Goal: Information Seeking & Learning: Learn about a topic

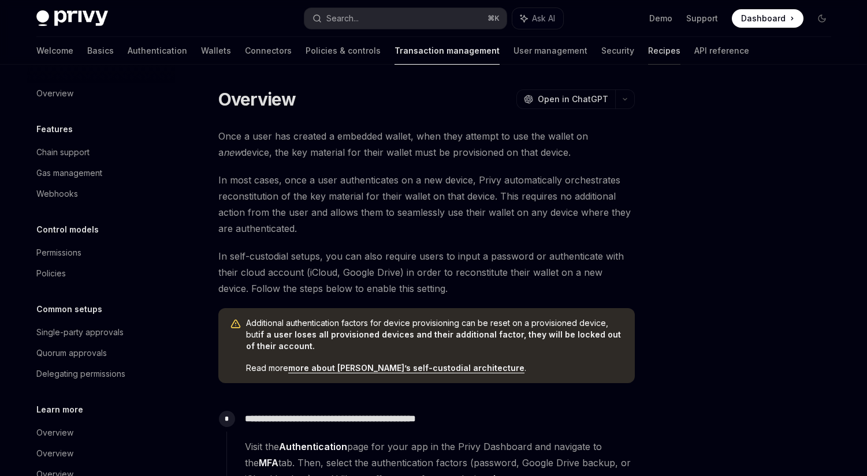
click at [648, 57] on link "Recipes" at bounding box center [664, 51] width 32 height 28
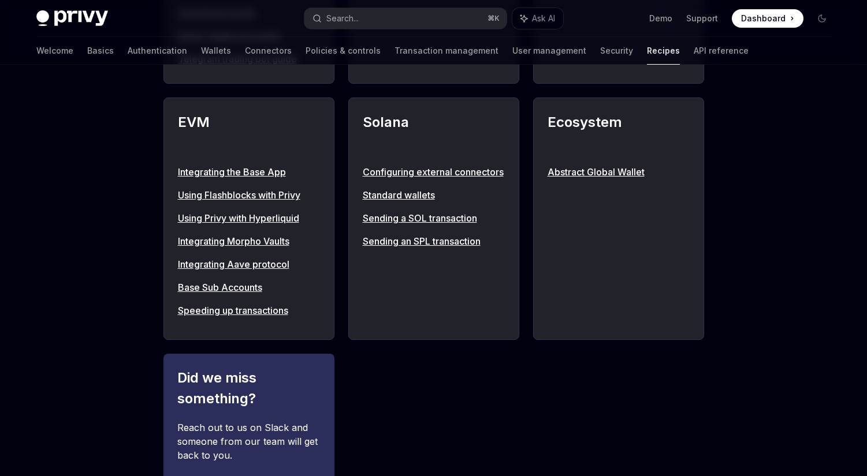
scroll to position [279, 0]
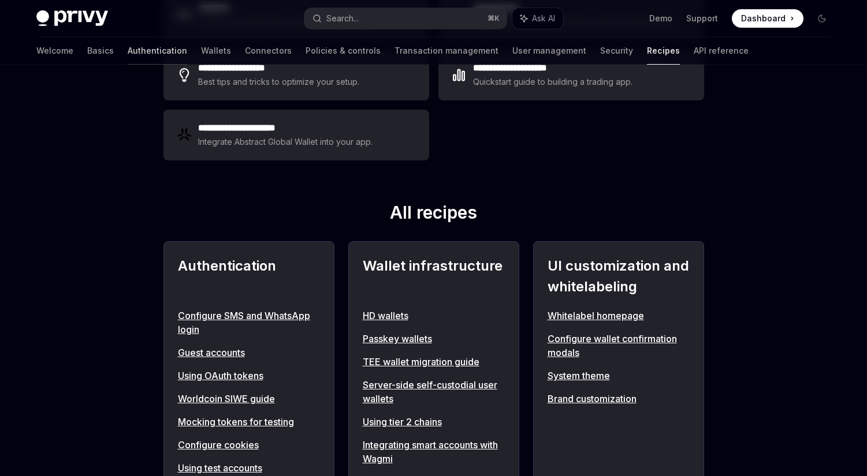
click at [128, 48] on link "Authentication" at bounding box center [157, 51] width 59 height 28
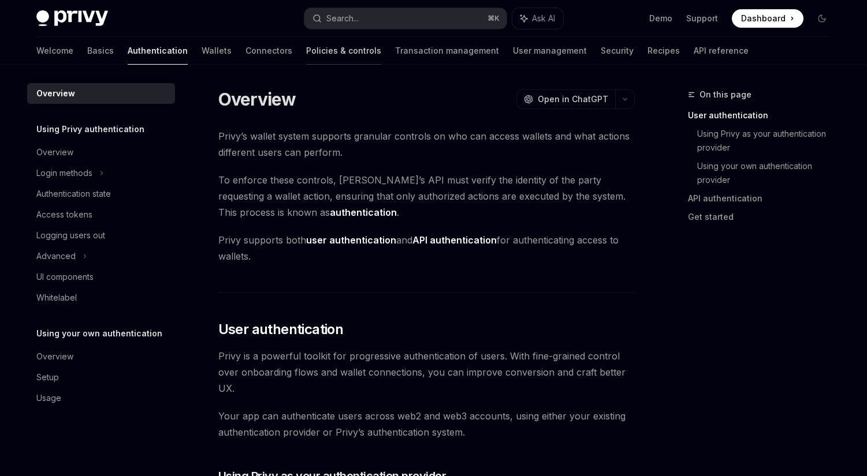
click at [306, 50] on link "Policies & controls" at bounding box center [343, 51] width 75 height 28
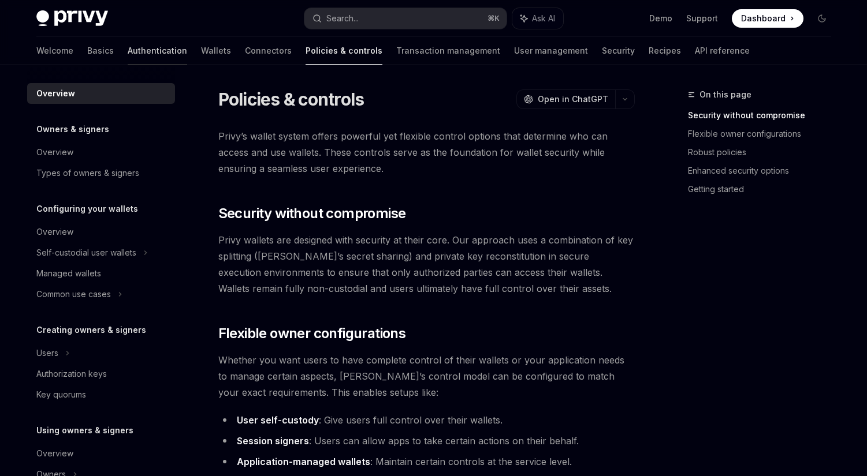
click at [128, 55] on link "Authentication" at bounding box center [157, 51] width 59 height 28
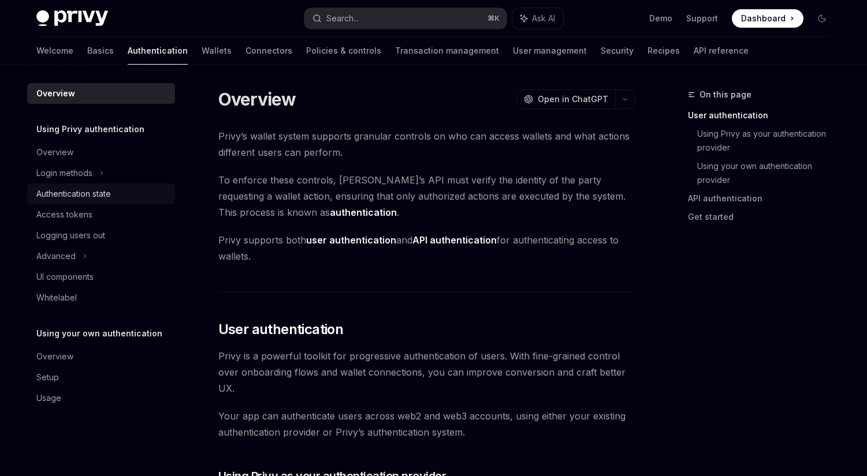
click at [101, 192] on div "Authentication state" at bounding box center [73, 194] width 74 height 14
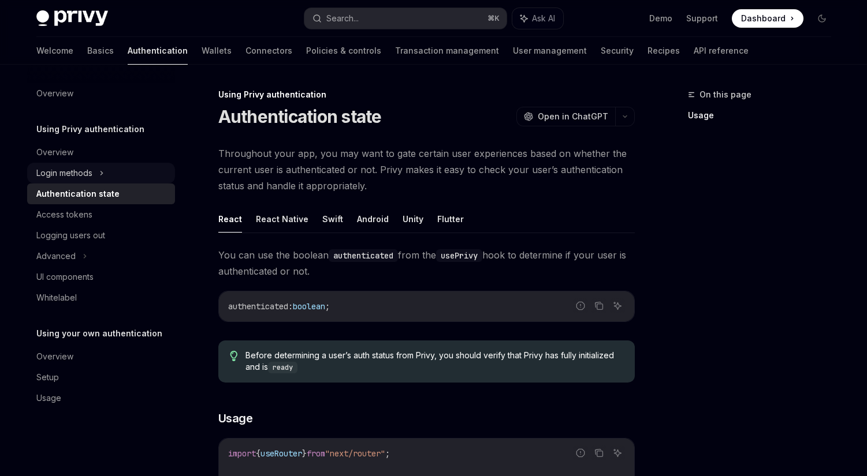
click at [63, 175] on div "Login methods" at bounding box center [64, 173] width 56 height 14
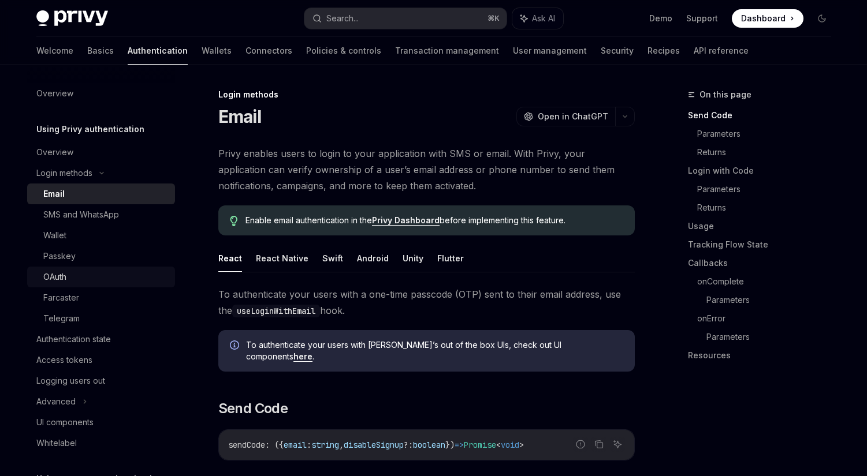
click at [83, 274] on div "OAuth" at bounding box center [105, 277] width 125 height 14
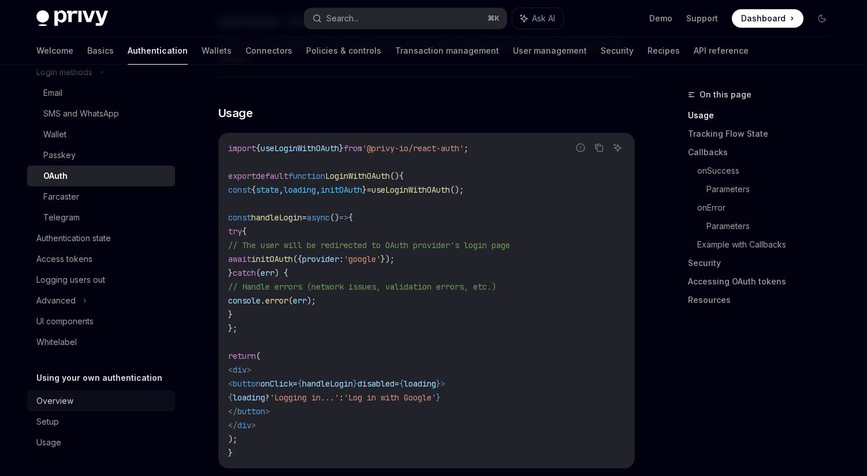
scroll to position [735, 0]
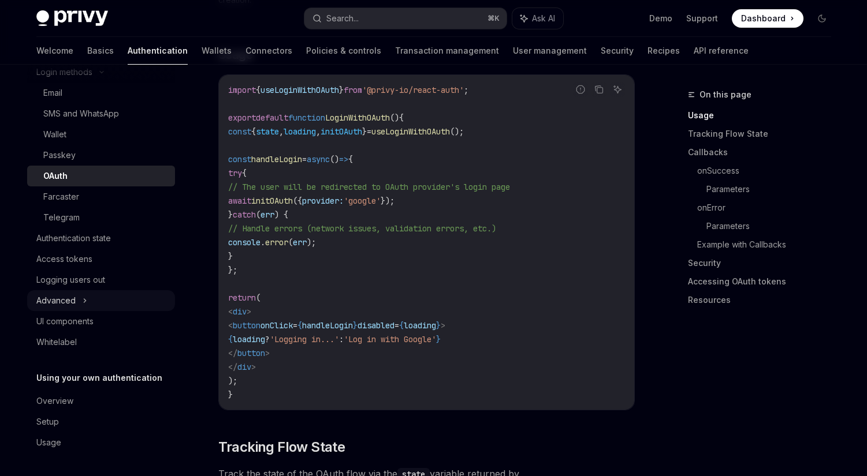
click at [118, 302] on div "Advanced" at bounding box center [101, 300] width 148 height 21
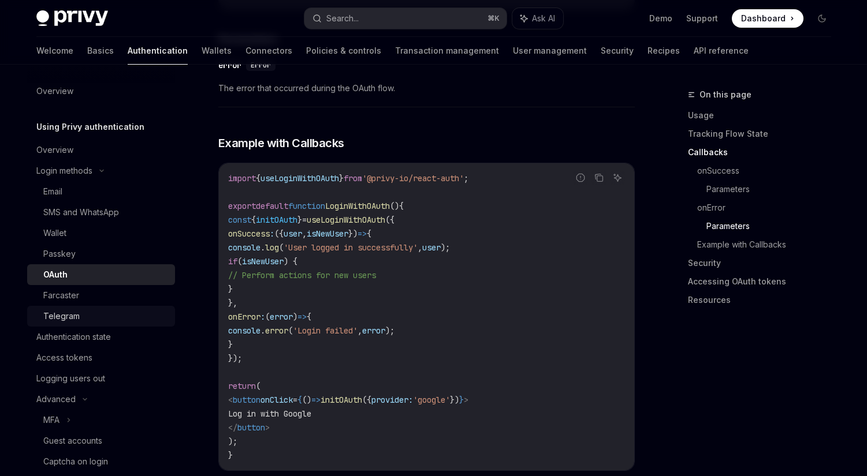
scroll to position [0, 0]
click at [94, 167] on div "Login methods" at bounding box center [101, 173] width 148 height 21
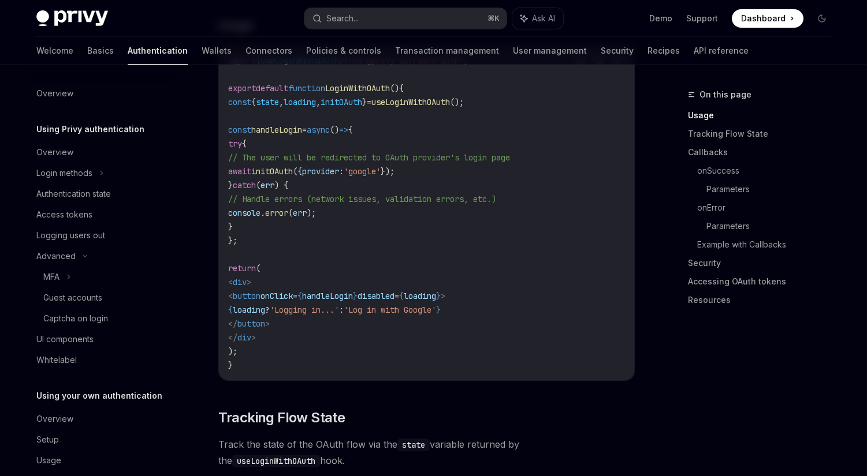
scroll to position [176, 0]
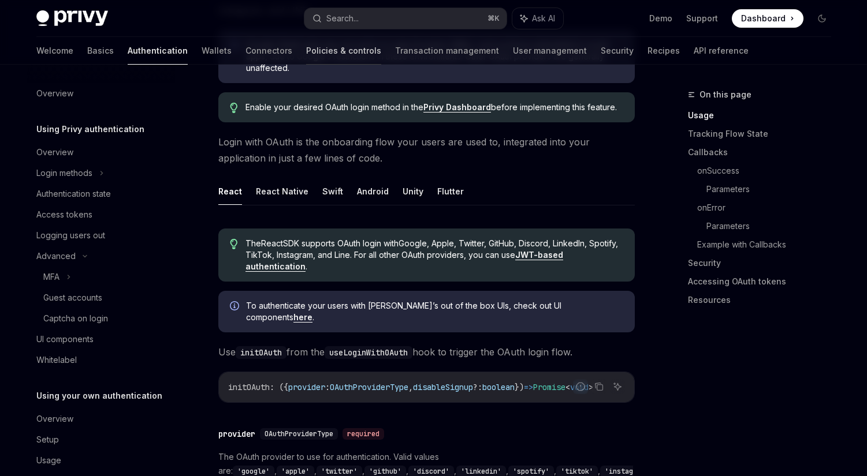
click at [306, 47] on link "Policies & controls" at bounding box center [343, 51] width 75 height 28
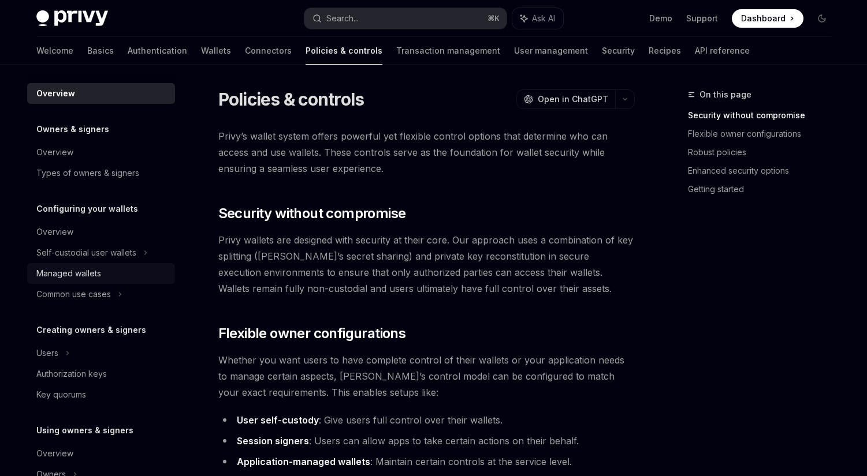
click at [80, 279] on div "Managed wallets" at bounding box center [68, 274] width 65 height 14
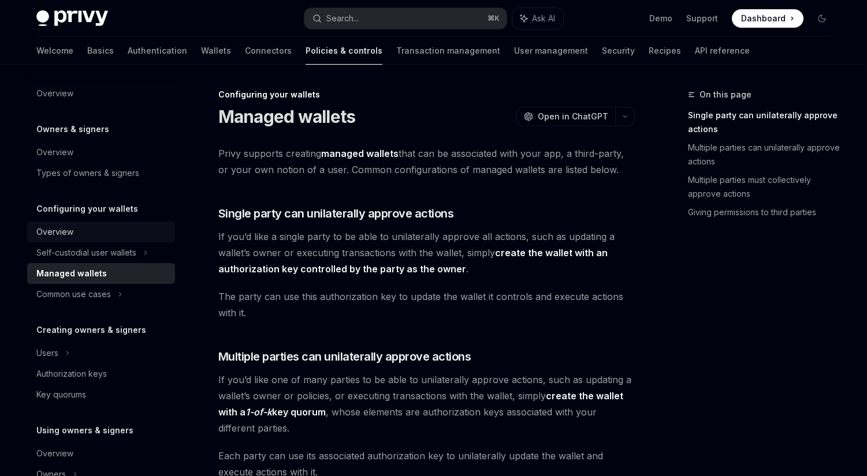
click at [91, 230] on div "Overview" at bounding box center [102, 232] width 132 height 14
type textarea "*"
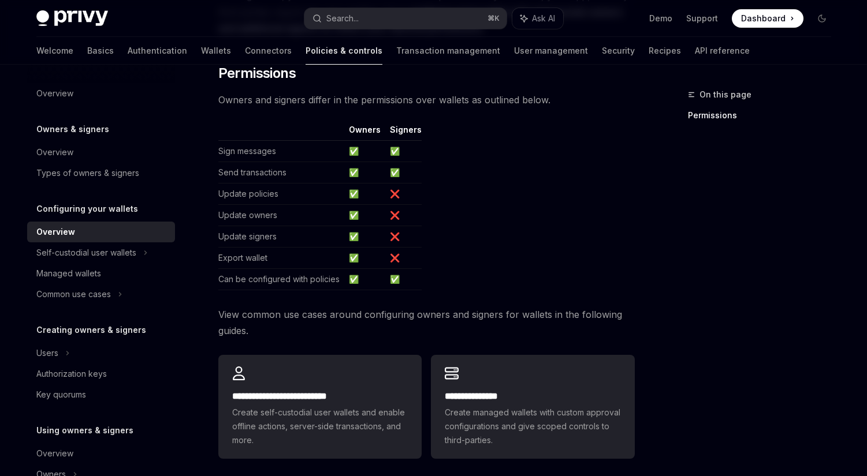
scroll to position [155, 0]
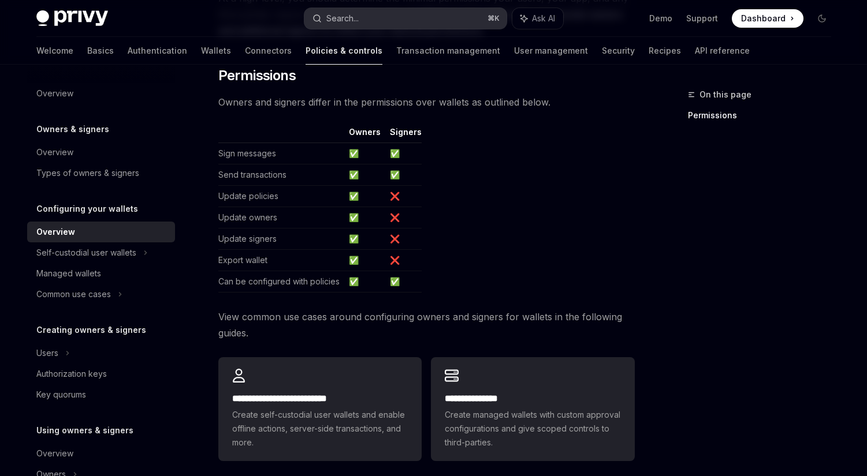
click at [352, 16] on div "Search..." at bounding box center [342, 19] width 32 height 14
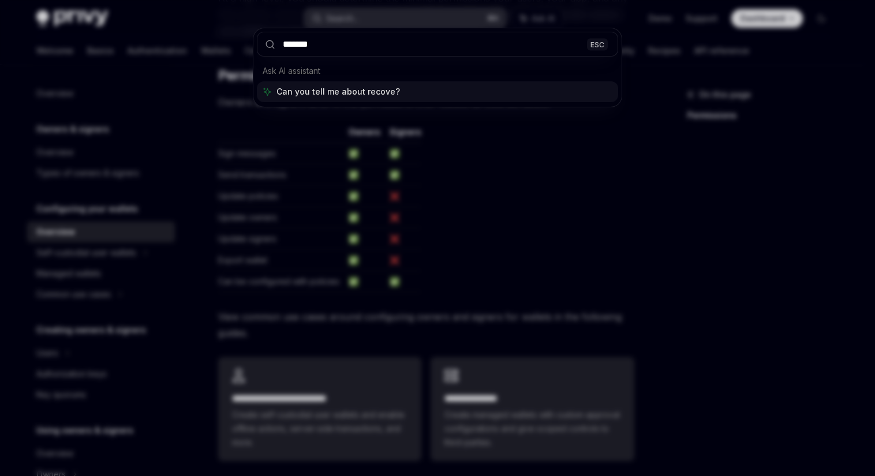
type input "********"
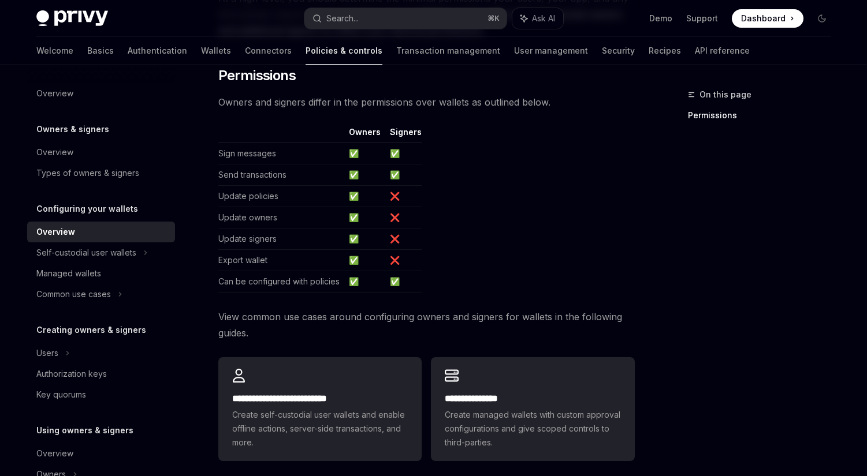
type textarea "*"
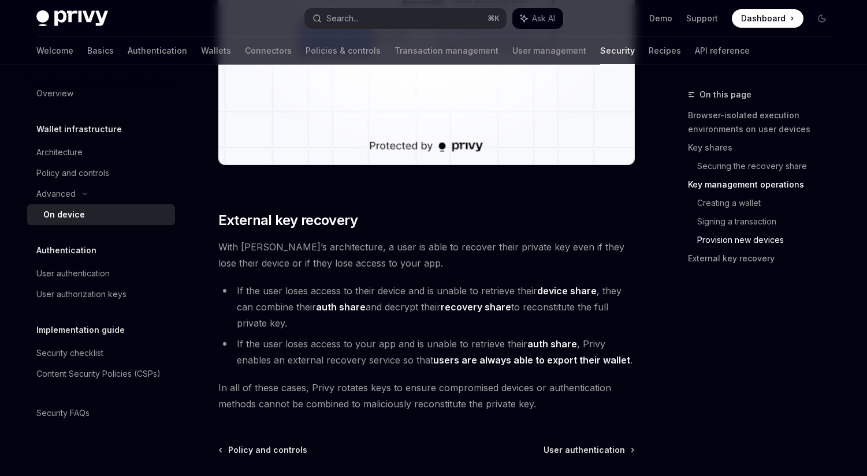
scroll to position [3168, 0]
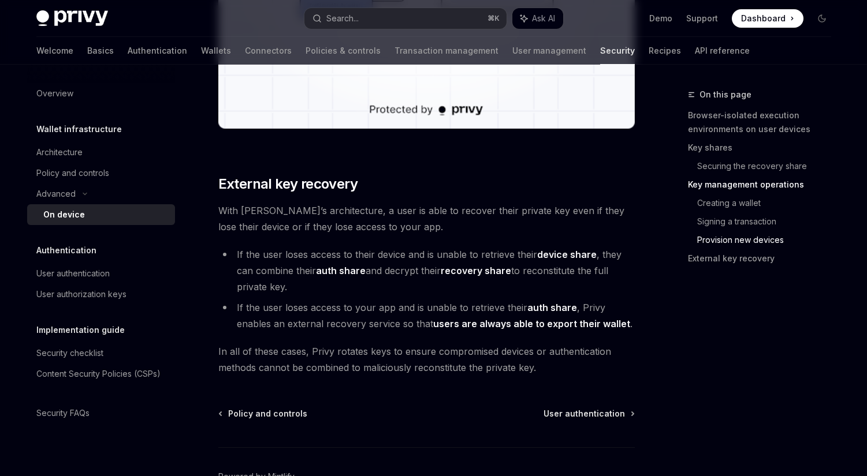
click at [461, 324] on strong "users are always able to export their wallet" at bounding box center [531, 324] width 197 height 12
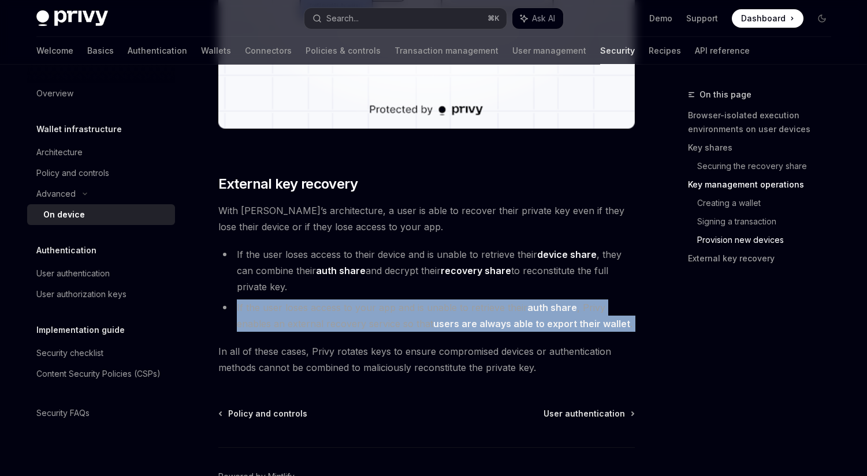
click at [461, 324] on strong "users are always able to export their wallet" at bounding box center [531, 324] width 197 height 12
click at [363, 314] on li "If the user loses access to your app and is unable to retrieve their auth share…" at bounding box center [426, 316] width 416 height 32
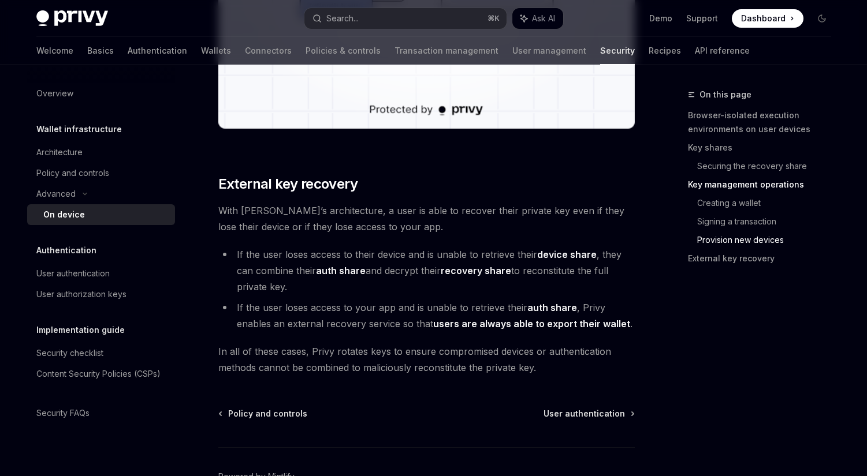
click at [557, 310] on strong "auth share" at bounding box center [552, 308] width 50 height 12
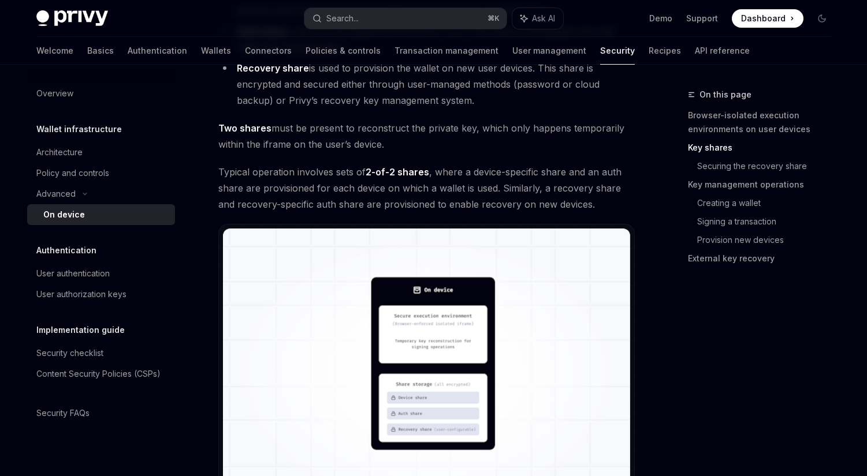
scroll to position [704, 0]
